Goal: Find specific page/section: Find specific page/section

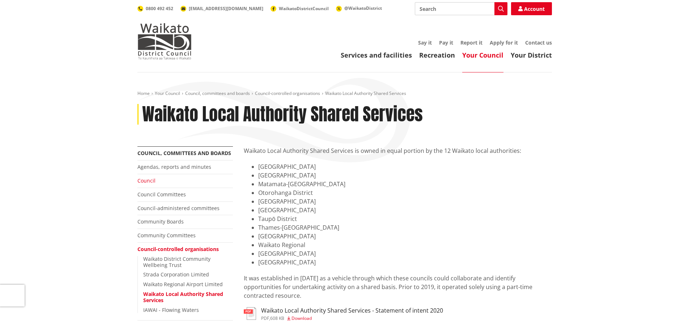
click at [147, 179] on link "Council" at bounding box center [147, 180] width 18 height 7
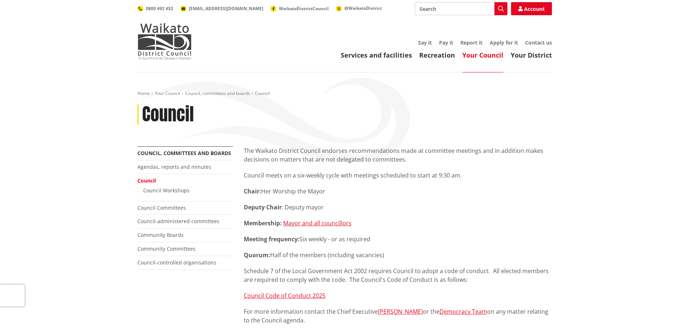
scroll to position [36, 0]
